Goal: Task Accomplishment & Management: Complete application form

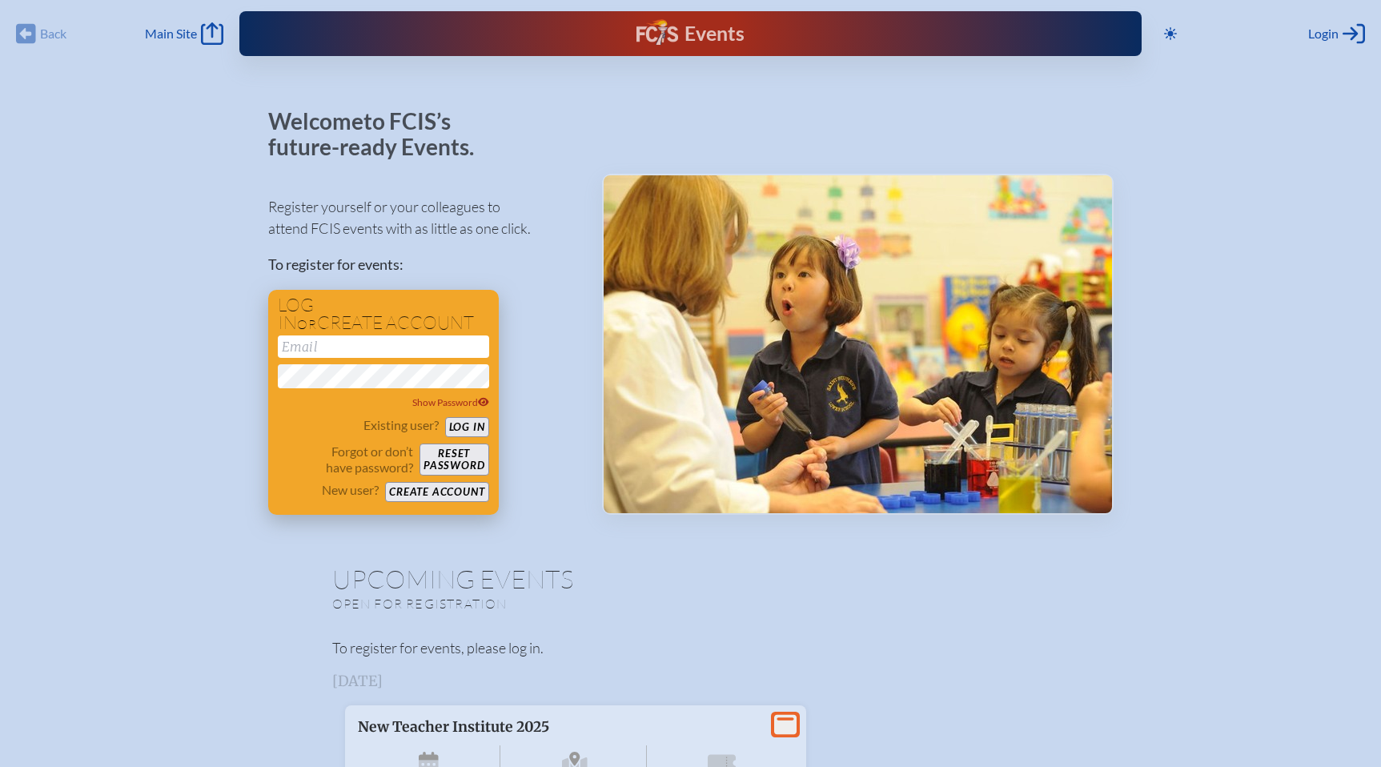
click at [394, 356] on input "email" at bounding box center [383, 347] width 211 height 22
click at [394, 303] on h1 "Log in or create account" at bounding box center [383, 314] width 211 height 36
click at [431, 496] on button "Create account" at bounding box center [436, 492] width 103 height 20
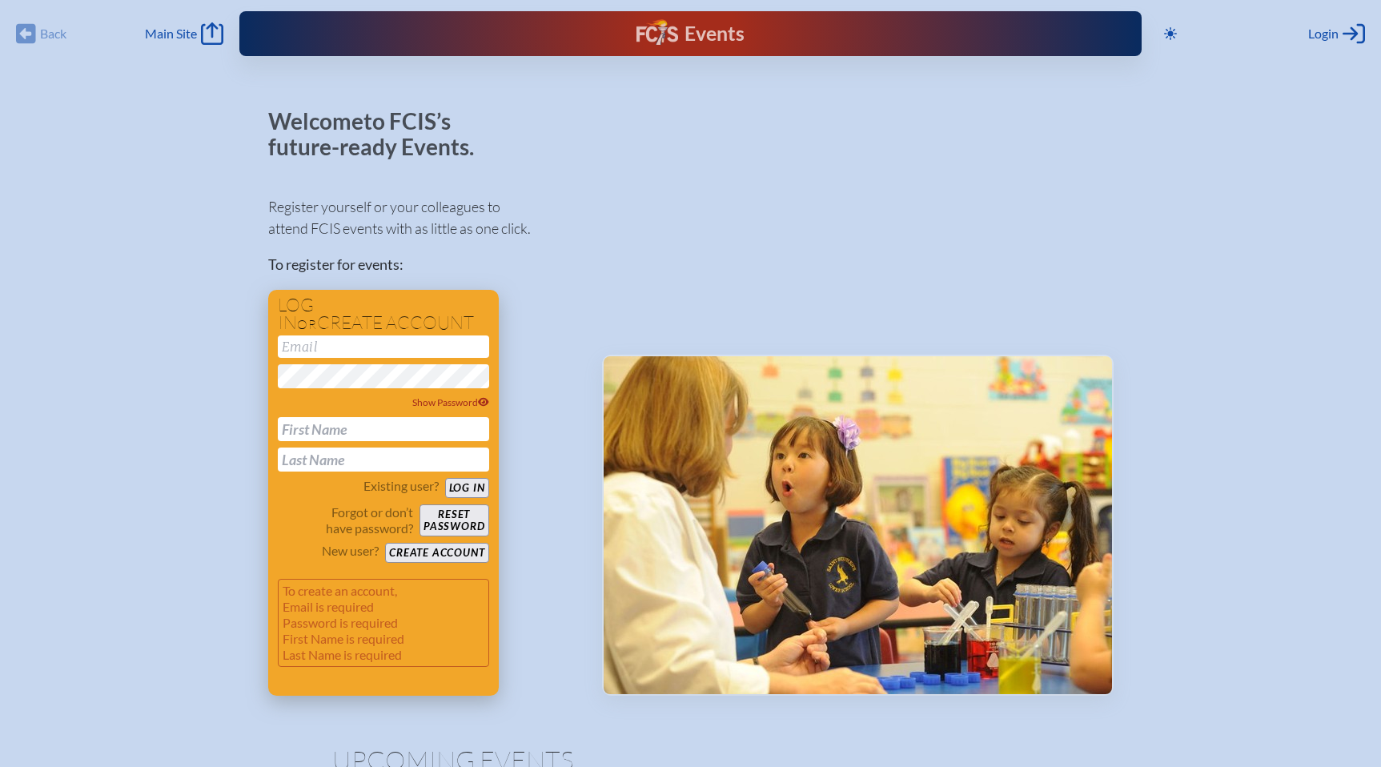
click at [350, 341] on input "email" at bounding box center [383, 347] width 211 height 22
type input "[EMAIL_ADDRESS][DOMAIN_NAME]"
click at [352, 432] on input "text" at bounding box center [383, 429] width 211 height 24
type input "Rick"
type input "Cochrane"
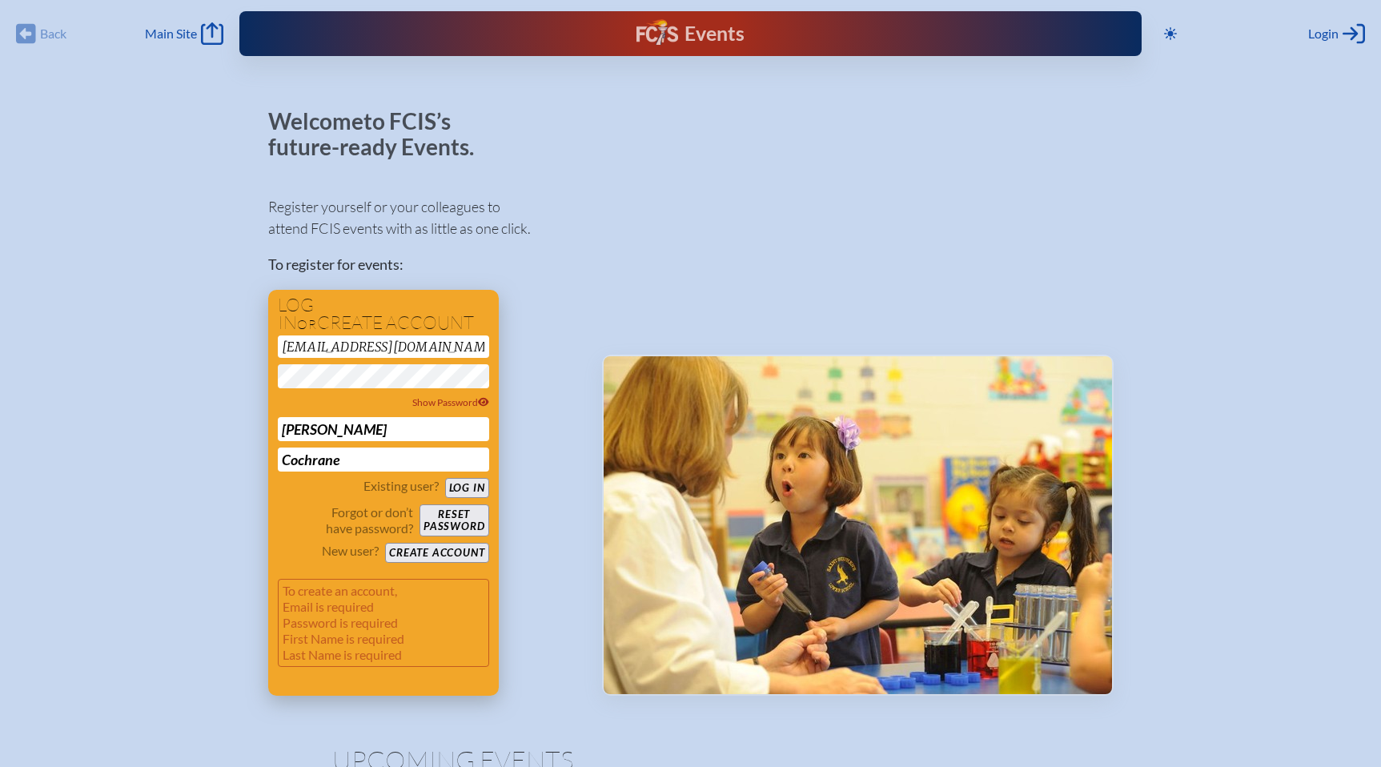
click at [435, 553] on button "Create account" at bounding box center [436, 553] width 103 height 20
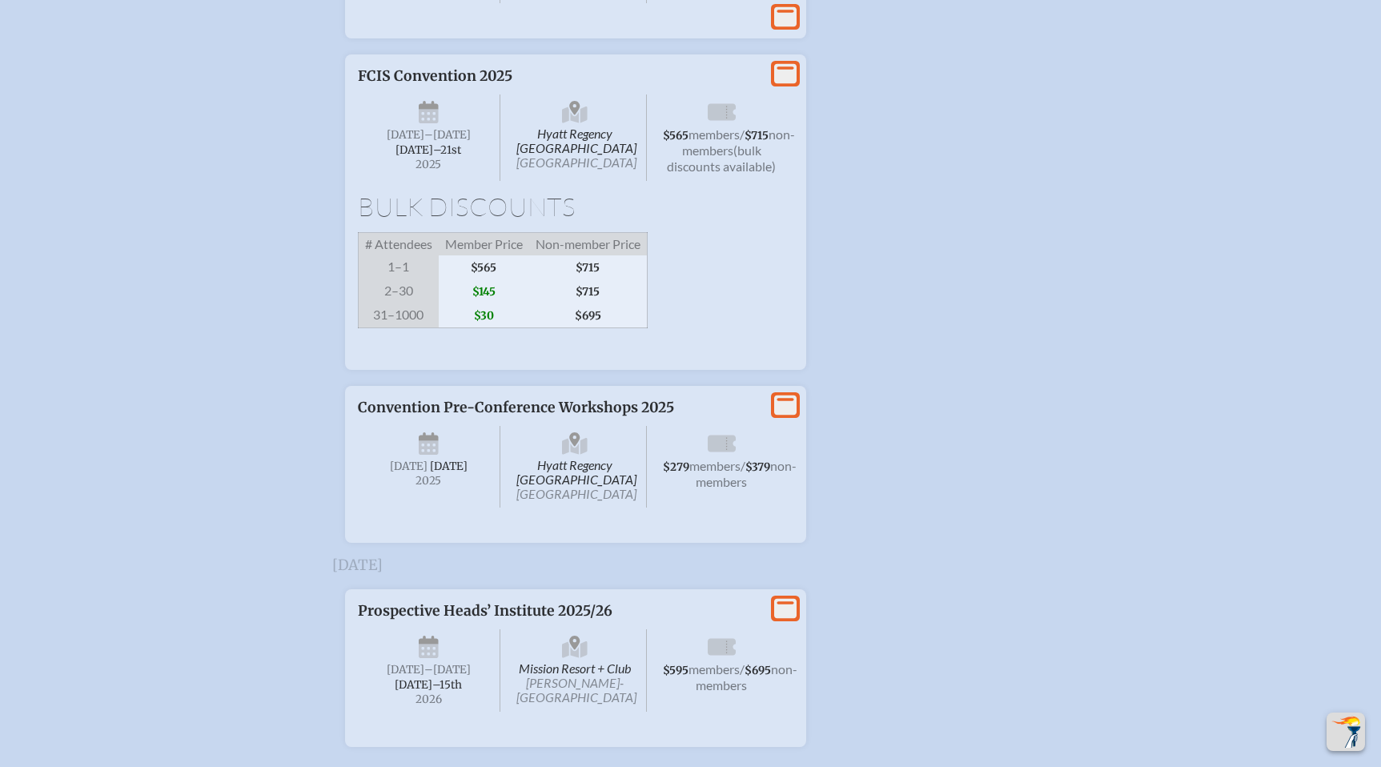
scroll to position [3012, 0]
